Goal: Task Accomplishment & Management: Complete application form

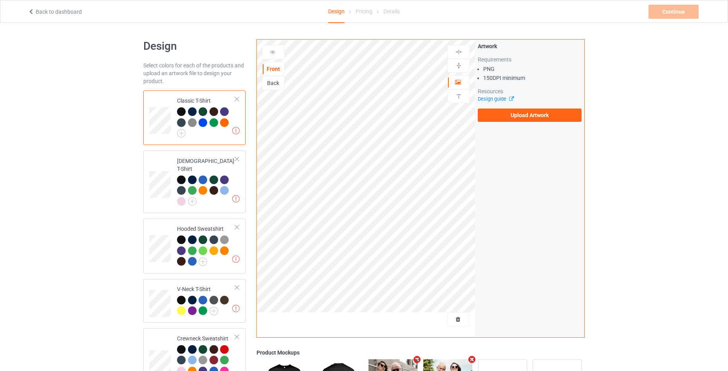
scroll to position [180, 0]
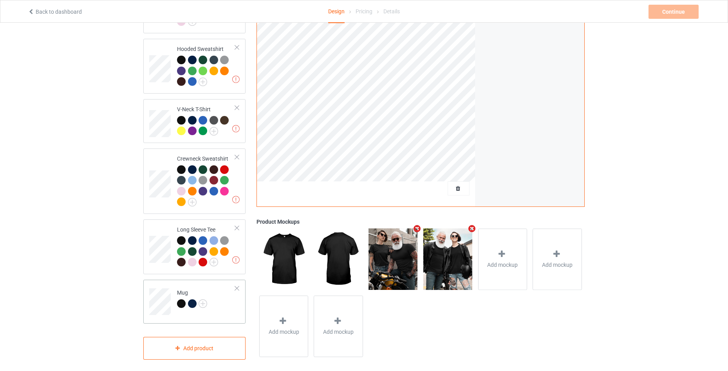
click at [222, 305] on td "Mug" at bounding box center [206, 299] width 67 height 32
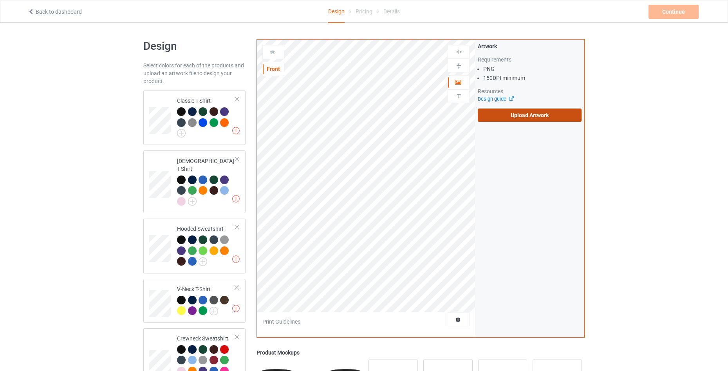
click at [524, 115] on label "Upload Artwork" at bounding box center [530, 114] width 104 height 13
click at [0, 0] on input "Upload Artwork" at bounding box center [0, 0] width 0 height 0
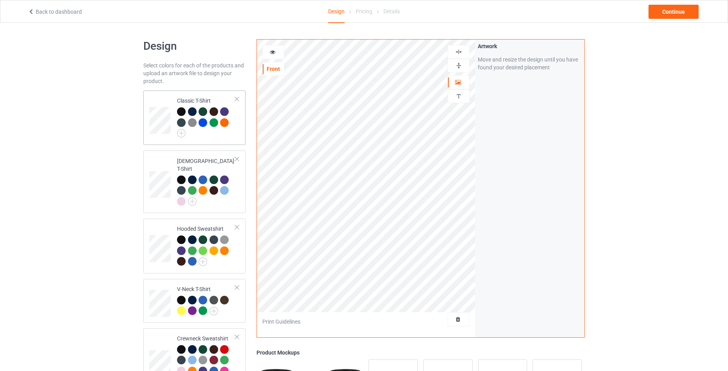
click at [236, 132] on td "Classic T-Shirt" at bounding box center [206, 118] width 67 height 48
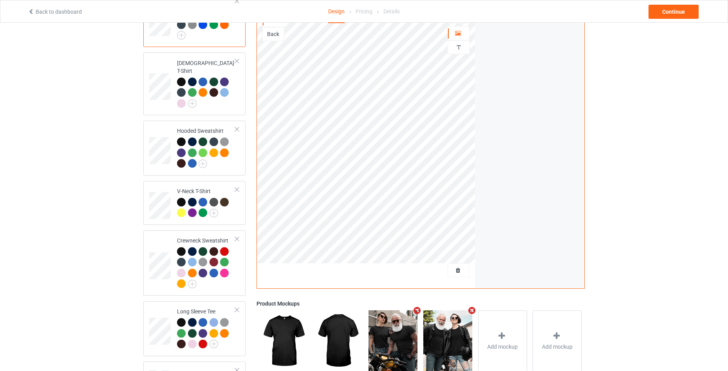
scroll to position [157, 0]
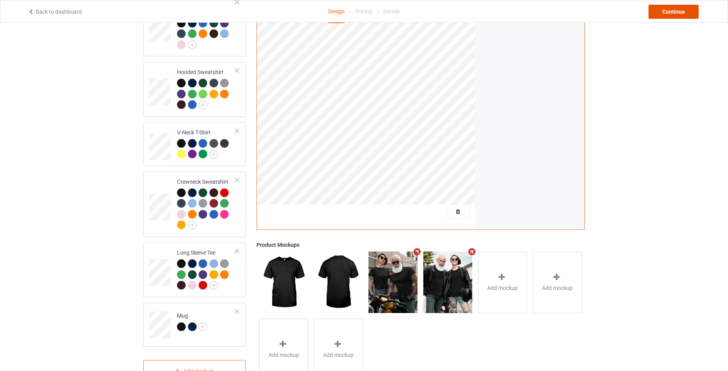
click at [689, 14] on div "Continue" at bounding box center [673, 12] width 50 height 14
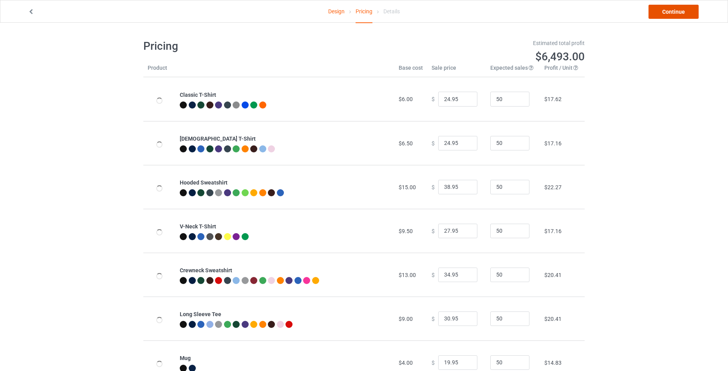
click at [689, 14] on link "Continue" at bounding box center [673, 12] width 50 height 14
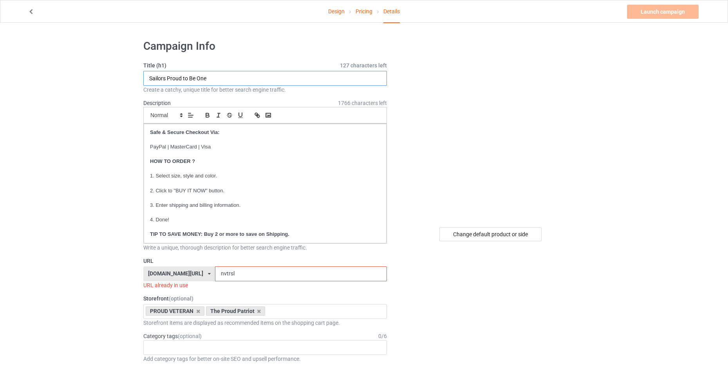
drag, startPoint x: 225, startPoint y: 77, endPoint x: 95, endPoint y: 78, distance: 129.6
paste input "My Time In Uniform Is Over But Being A Veteran Never Ends"
type input "My Time In Uniform Is Over But Being A Veteran Never Ends"
click at [246, 273] on input "nvtrsl" at bounding box center [300, 273] width 171 height 15
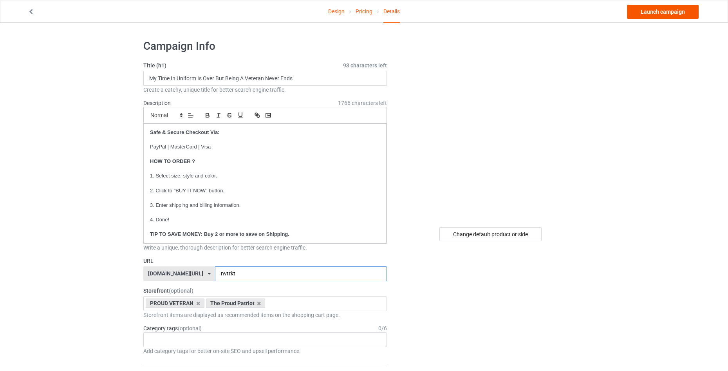
type input "nvtrkt"
click at [655, 14] on link "Launch campaign" at bounding box center [663, 12] width 72 height 14
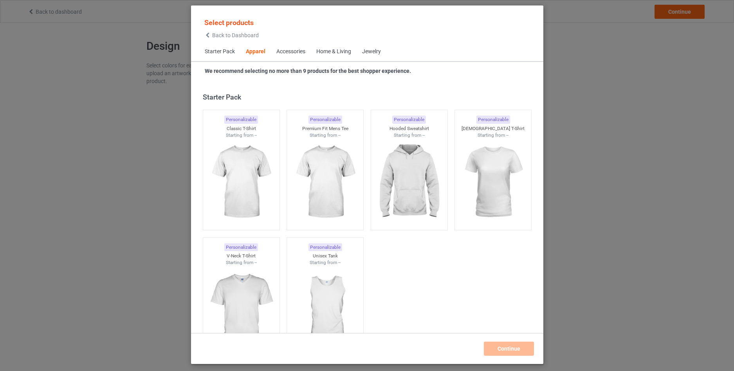
scroll to position [292, 0]
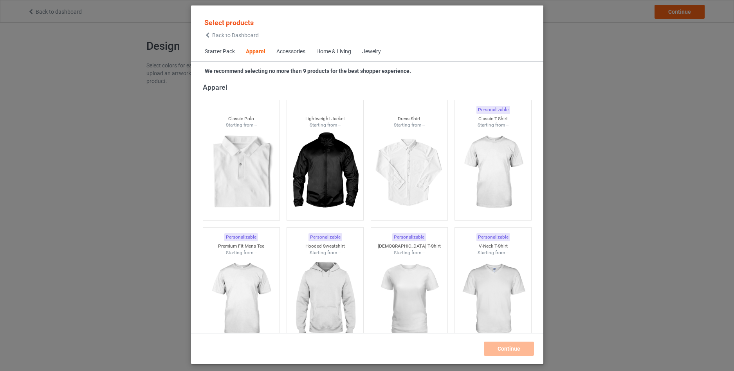
click at [209, 36] on icon at bounding box center [207, 34] width 7 height 5
